Goal: Manage account settings

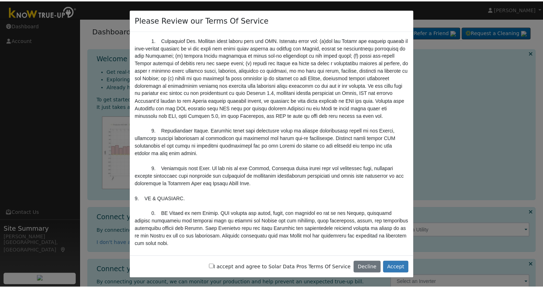
scroll to position [783, 0]
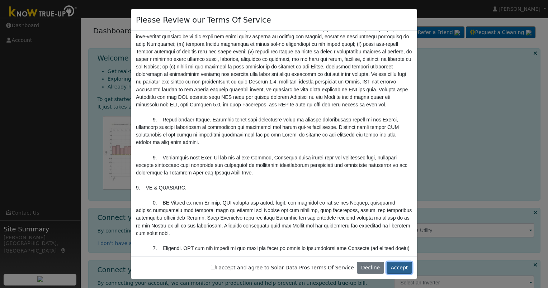
click at [402, 269] on button "Accept" at bounding box center [399, 268] width 25 height 12
click at [216, 267] on input "I accept and agree to Solar Data Pros Terms Of Service" at bounding box center [213, 267] width 5 height 5
checkbox input "true"
click at [404, 270] on button "Accept" at bounding box center [399, 268] width 25 height 12
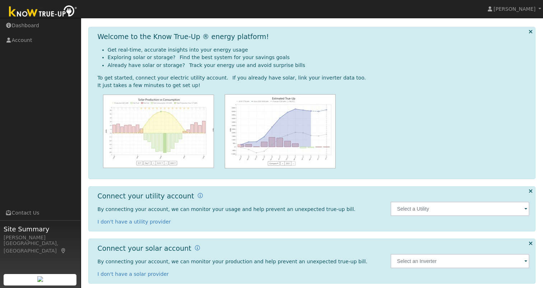
scroll to position [28, 0]
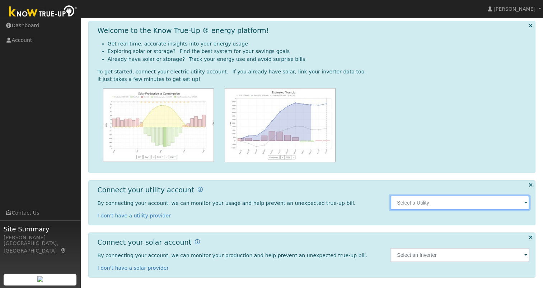
click at [400, 202] on input "text" at bounding box center [459, 203] width 139 height 14
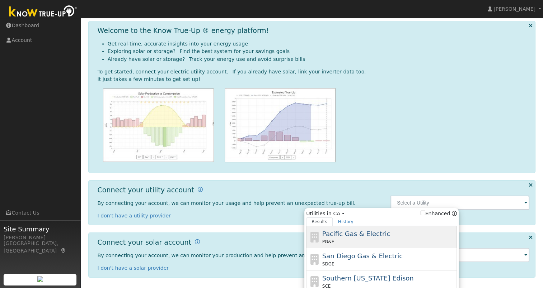
click at [384, 236] on div "Pacific Gas & Electric PG&E" at bounding box center [388, 237] width 133 height 16
type input "PG&E"
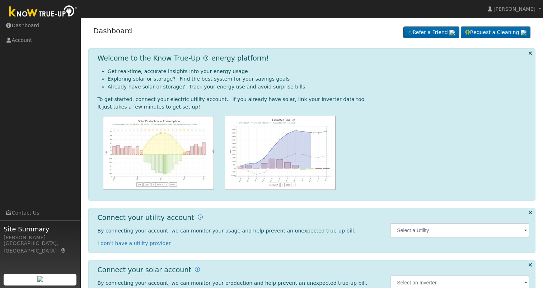
scroll to position [28, 0]
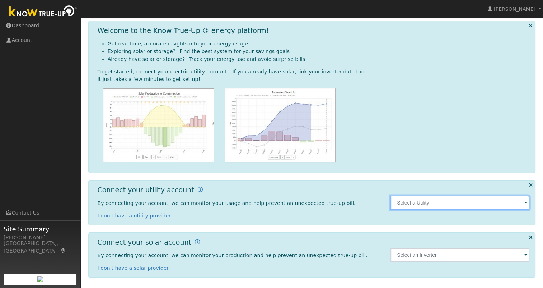
click at [417, 203] on input "text" at bounding box center [459, 203] width 139 height 14
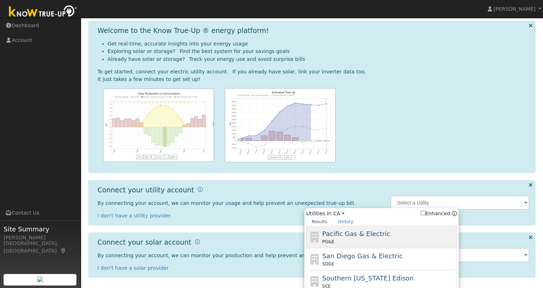
click at [359, 234] on span "Pacific Gas & Electric" at bounding box center [356, 234] width 68 height 8
type input "PG&E"
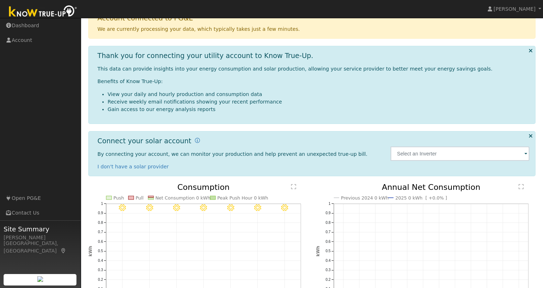
scroll to position [123, 0]
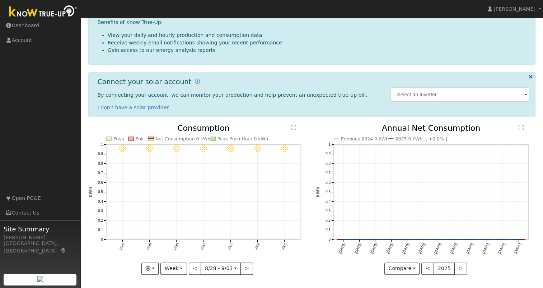
drag, startPoint x: 340, startPoint y: 175, endPoint x: 36, endPoint y: 107, distance: 311.8
click at [36, 107] on ul "Navigation Dashboard Account Links Open PG&E Contact Us" at bounding box center [40, 162] width 81 height 288
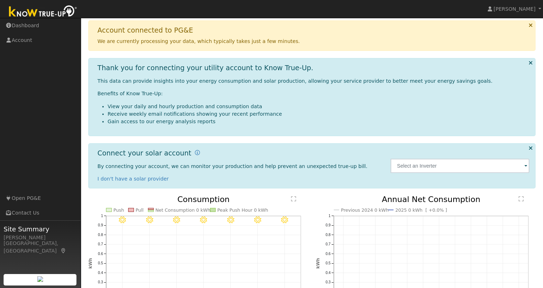
scroll to position [51, 0]
click at [525, 8] on span "[PERSON_NAME]" at bounding box center [514, 9] width 42 height 6
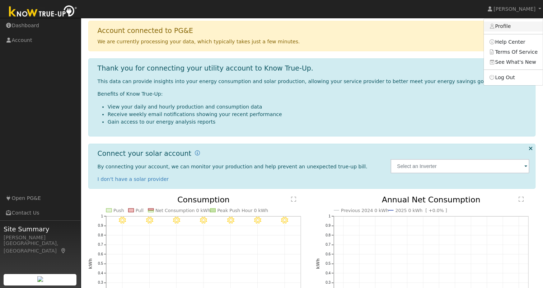
click at [503, 25] on link "Profile" at bounding box center [513, 27] width 59 height 10
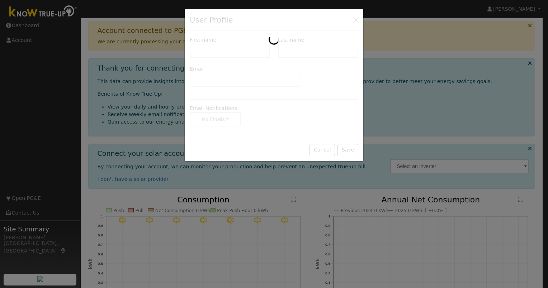
type input "Matt"
type input "Middleton"
type input "matcmid@gmail.com"
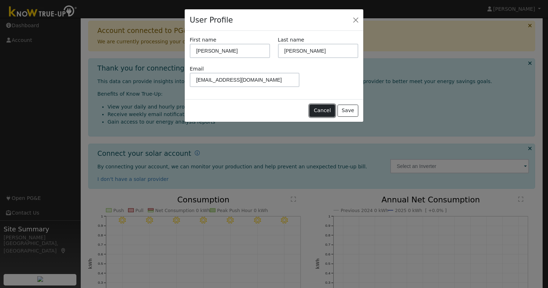
click at [324, 112] on button "Cancel" at bounding box center [322, 111] width 25 height 12
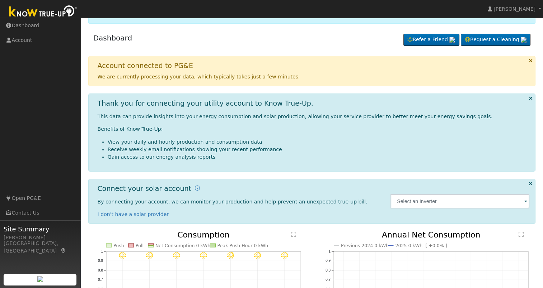
scroll to position [0, 0]
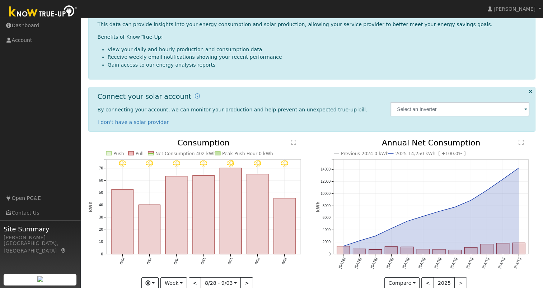
scroll to position [62, 0]
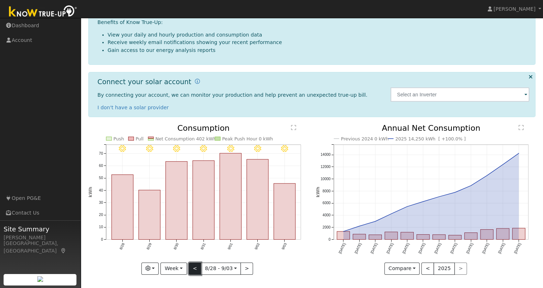
click at [196, 267] on button "<" at bounding box center [195, 269] width 13 height 12
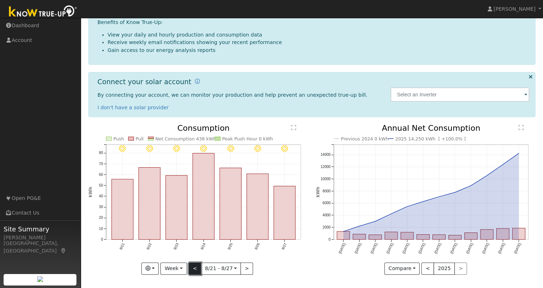
click at [196, 267] on button "<" at bounding box center [195, 269] width 13 height 12
type input "2025-08-14"
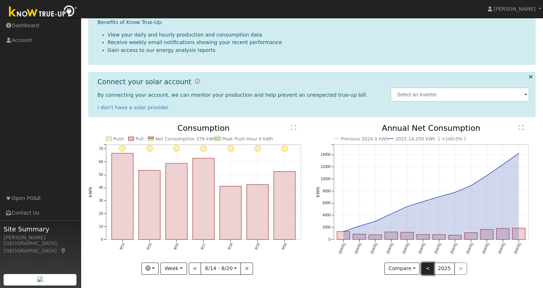
click at [428, 267] on button "<" at bounding box center [427, 269] width 13 height 12
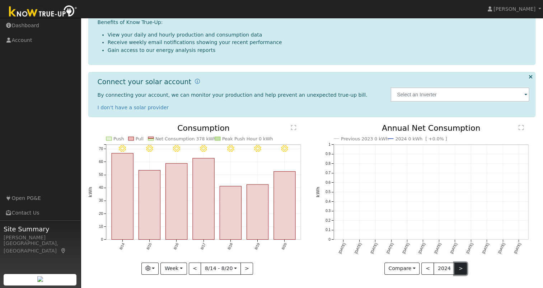
click at [454, 268] on button ">" at bounding box center [460, 269] width 13 height 12
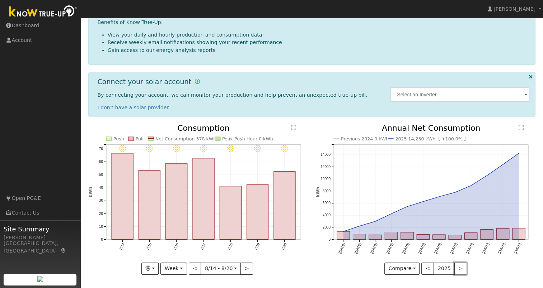
scroll to position [0, 0]
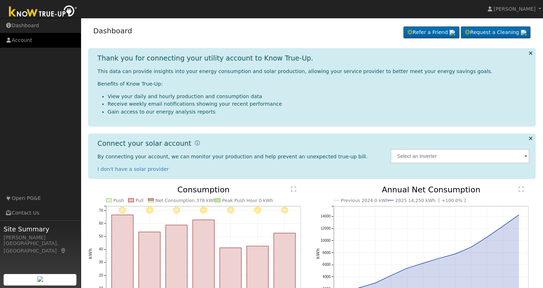
click at [20, 40] on link "Account" at bounding box center [40, 40] width 81 height 15
